Goal: Find contact information: Find contact information

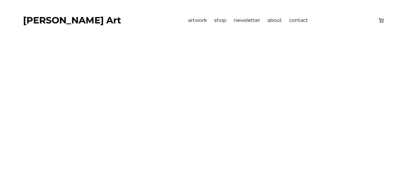
click at [289, 19] on span "contact" at bounding box center [298, 20] width 19 height 6
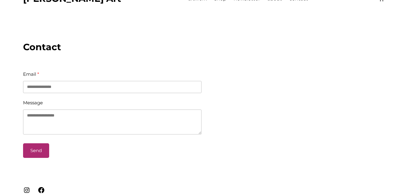
scroll to position [36, 0]
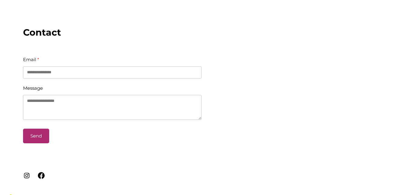
click at [42, 177] on icon at bounding box center [41, 175] width 8 height 8
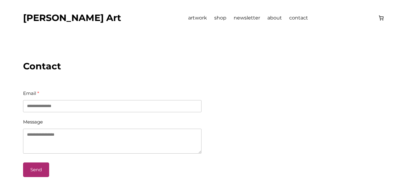
scroll to position [0, 0]
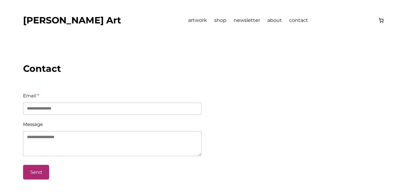
click at [122, 28] on div "Tim Dosé Art artwork shop newsletter about contact Your cart is currently empty!" at bounding box center [205, 27] width 364 height 27
